Goal: Task Accomplishment & Management: Complete application form

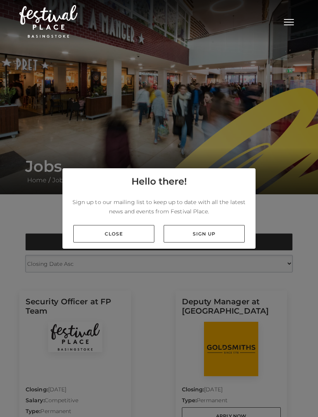
click at [154, 289] on div "Hello there! Sign up to our mailing list to keep up to date with all the latest…" at bounding box center [159, 208] width 318 height 417
click at [145, 242] on link "Close" at bounding box center [113, 233] width 81 height 17
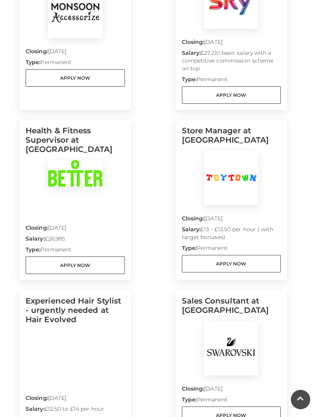
scroll to position [487, 0]
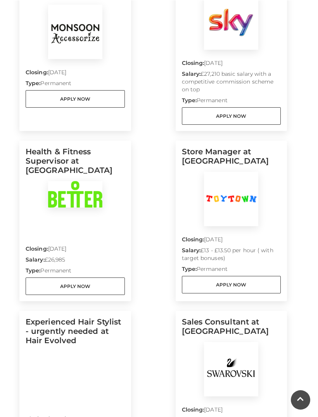
click at [255, 244] on p "Closing: 10 Sep 2025" at bounding box center [231, 240] width 99 height 11
click at [255, 282] on link "Apply Now" at bounding box center [231, 283] width 99 height 17
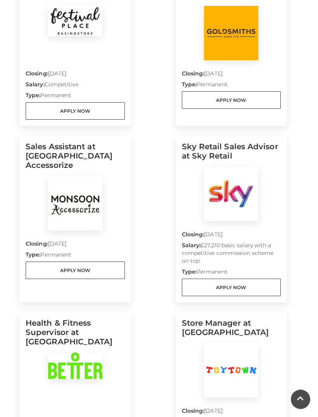
scroll to position [314, 0]
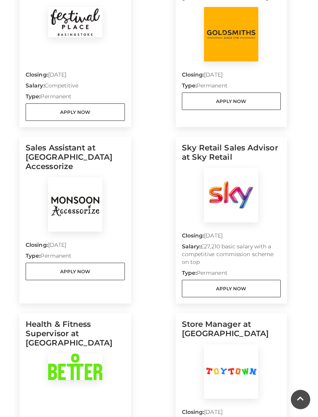
click at [59, 195] on img at bounding box center [75, 204] width 54 height 54
click at [40, 268] on link "Apply Now" at bounding box center [75, 270] width 99 height 17
